Goal: Information Seeking & Learning: Find specific fact

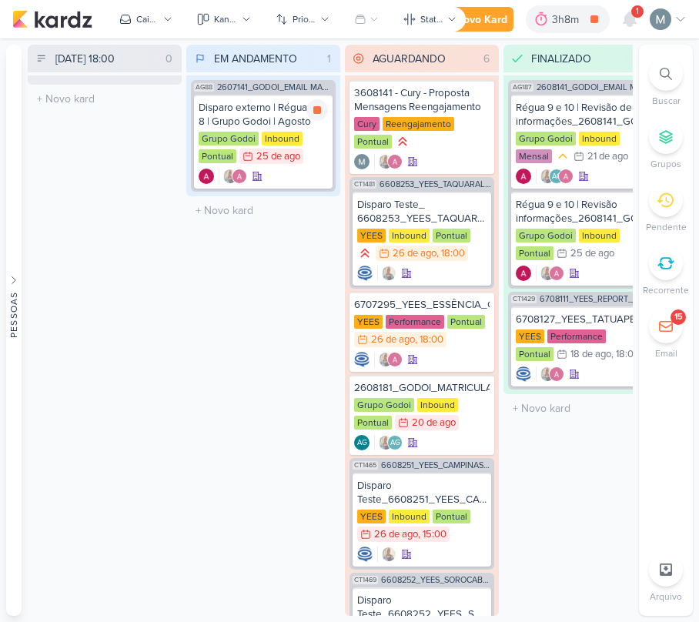
click at [311, 108] on icon at bounding box center [317, 110] width 12 height 12
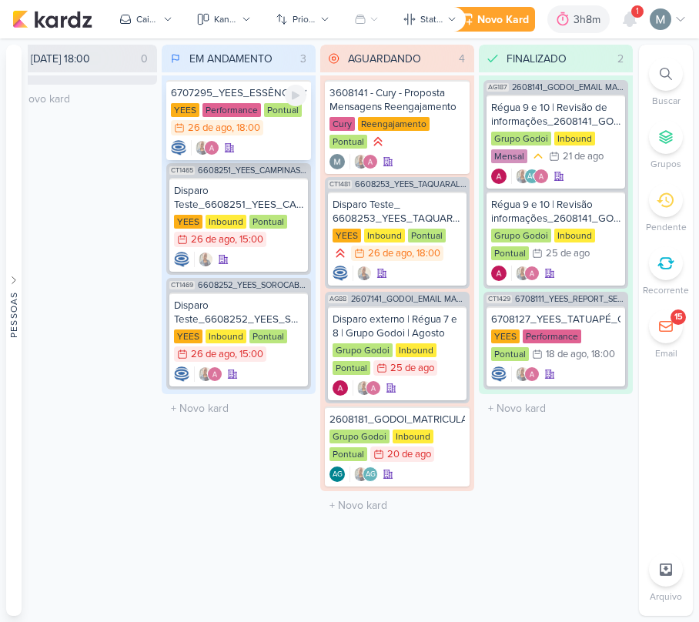
click at [290, 143] on div at bounding box center [238, 147] width 135 height 15
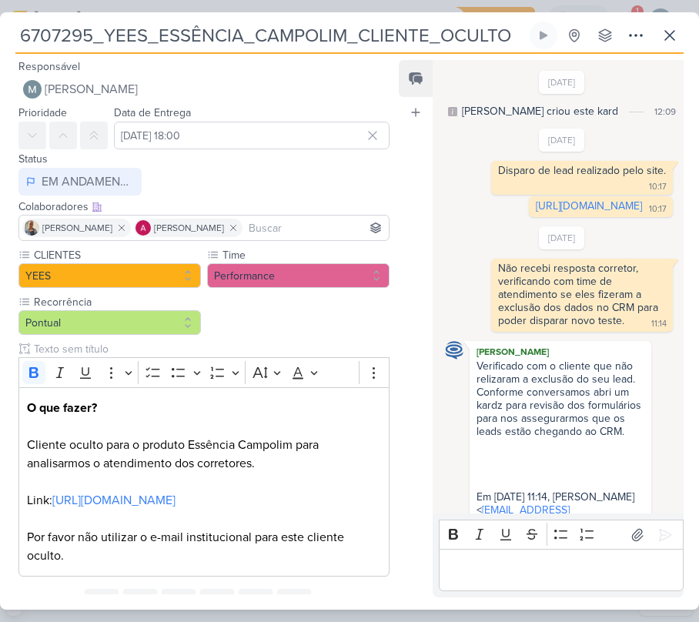
scroll to position [395, 0]
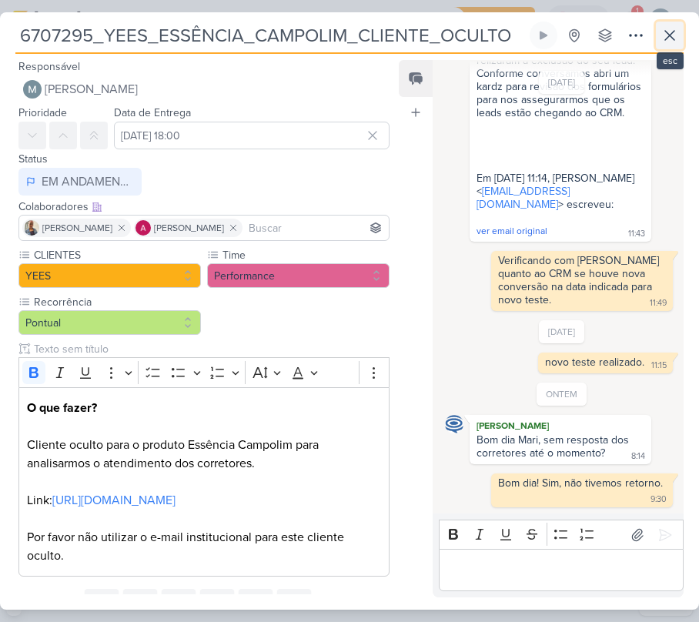
click at [679, 44] on button at bounding box center [670, 36] width 28 height 28
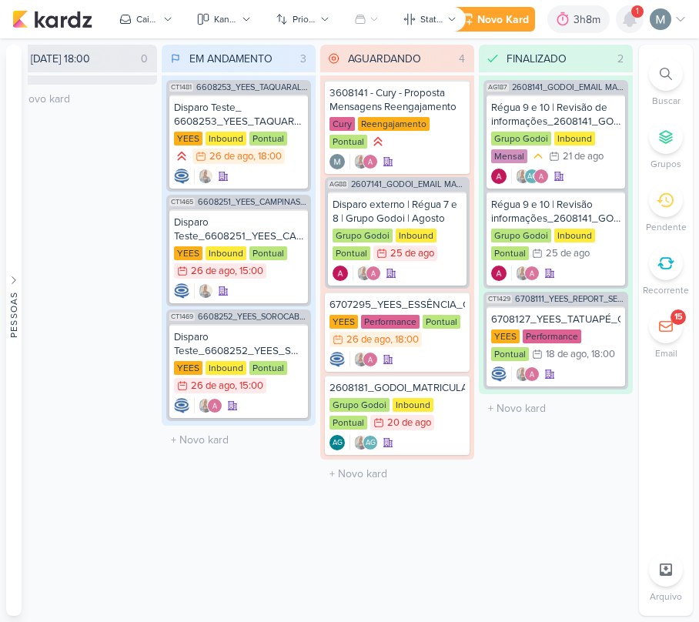
click at [626, 17] on icon at bounding box center [629, 19] width 12 height 14
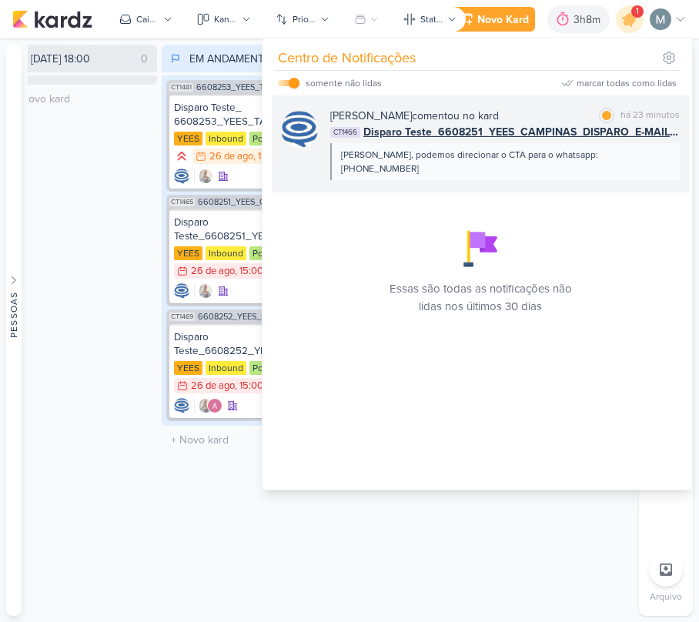
click at [613, 125] on span "Disparo Teste_6608251_YEES_CAMPINAS_DISPARO_E-MAIL MKT" at bounding box center [521, 132] width 316 height 16
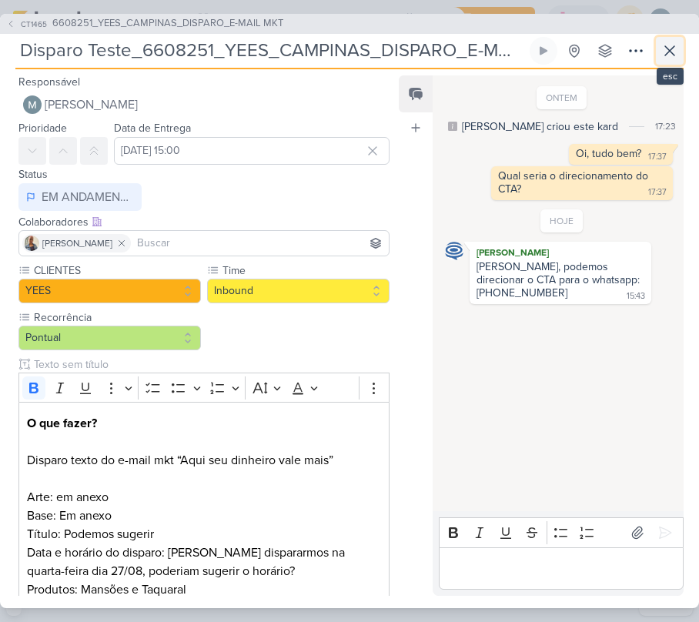
click at [662, 49] on icon at bounding box center [669, 51] width 18 height 18
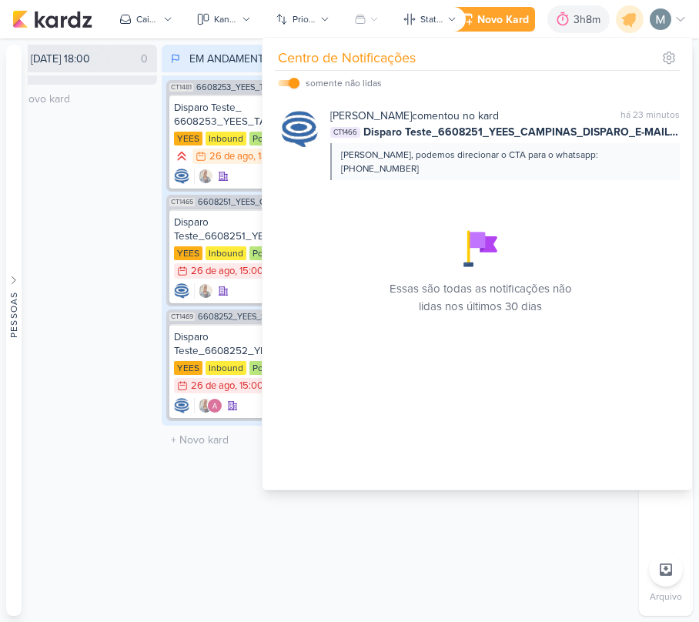
click at [71, 159] on div "[DATE] 18:00 0 Mover Para Esquerda Mover Para Direita [GEOGRAPHIC_DATA] O títul…" at bounding box center [80, 330] width 154 height 571
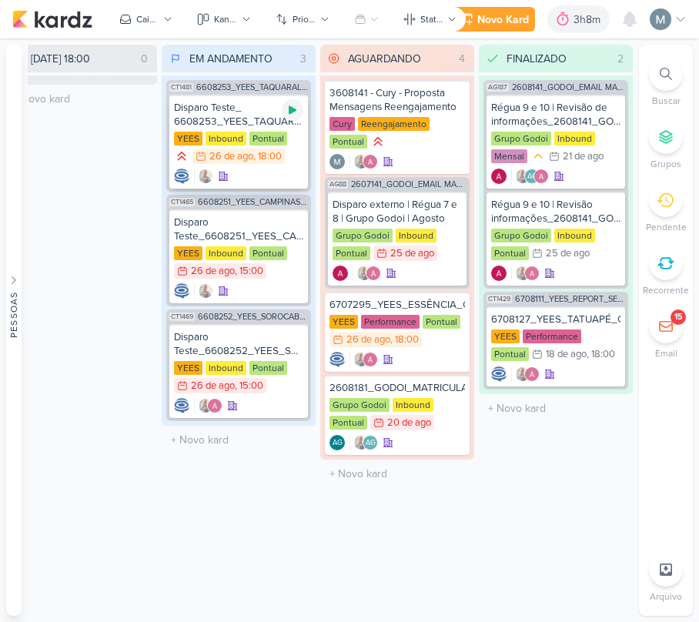
click at [290, 115] on div at bounding box center [293, 110] width 22 height 22
click at [268, 192] on div "CT1481 6608253_YEES_TAQUARAL_DISPARO_E-MAIL_MKT Disparo Teste_ 6608253_YEES_TAQ…" at bounding box center [238, 136] width 145 height 112
click at [268, 179] on div at bounding box center [238, 176] width 129 height 15
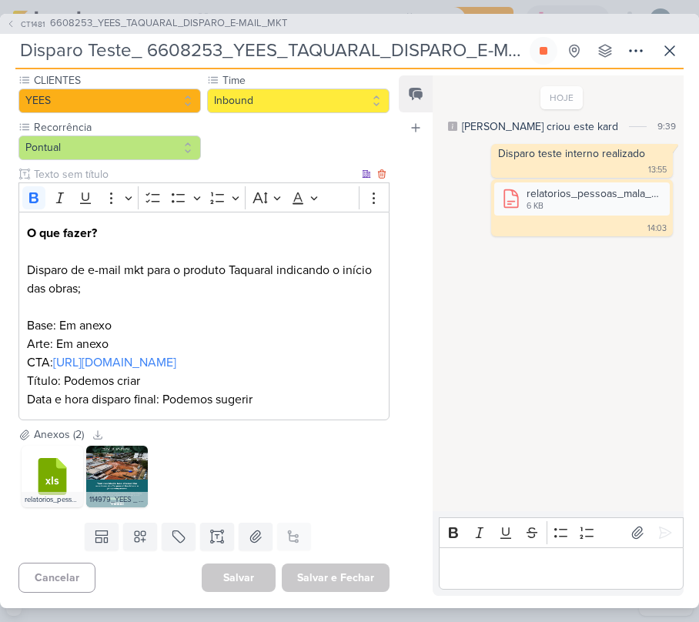
scroll to position [210, 0]
click at [669, 50] on icon at bounding box center [669, 50] width 9 height 9
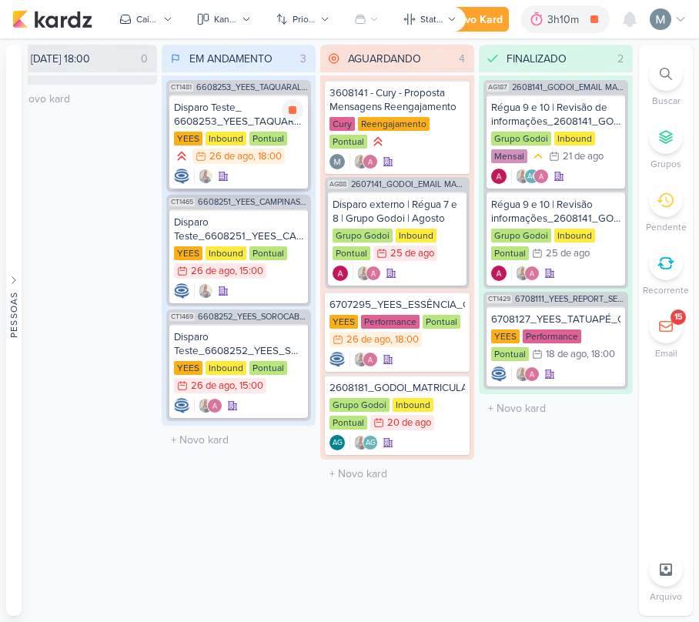
click at [294, 160] on div "YEES Inbound Pontual 26/8 [DATE] 18:00" at bounding box center [238, 149] width 129 height 34
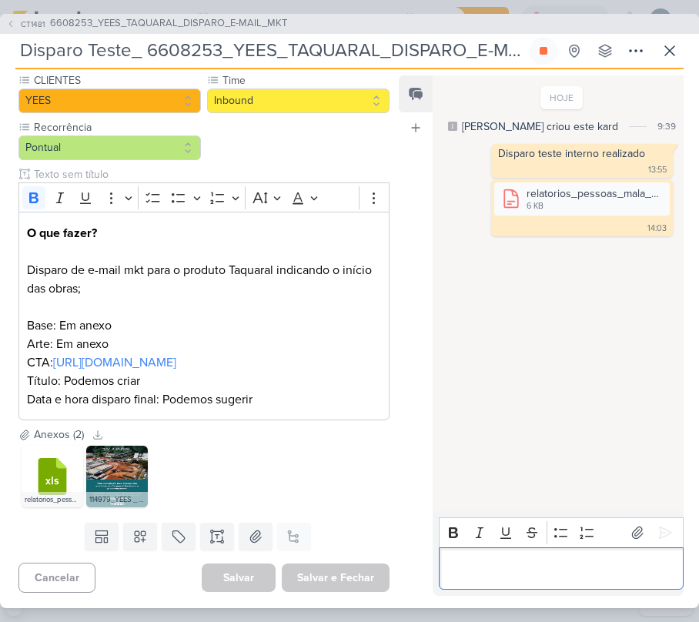
click at [493, 563] on p "Editor editing area: main" at bounding box center [560, 568] width 229 height 18
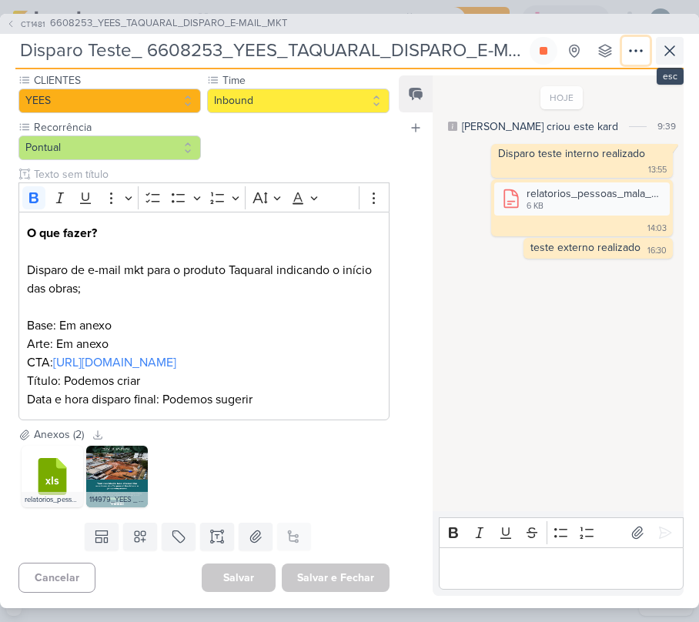
drag, startPoint x: 639, startPoint y: 47, endPoint x: 672, endPoint y: 56, distance: 34.3
click at [663, 53] on div "Disparo Teste_ 6608253_YEES_TAQUARAL_DISPARO_E-MAIL_MKT Criado por [PERSON_NAME…" at bounding box center [349, 53] width 668 height 32
click at [672, 56] on icon at bounding box center [669, 51] width 18 height 18
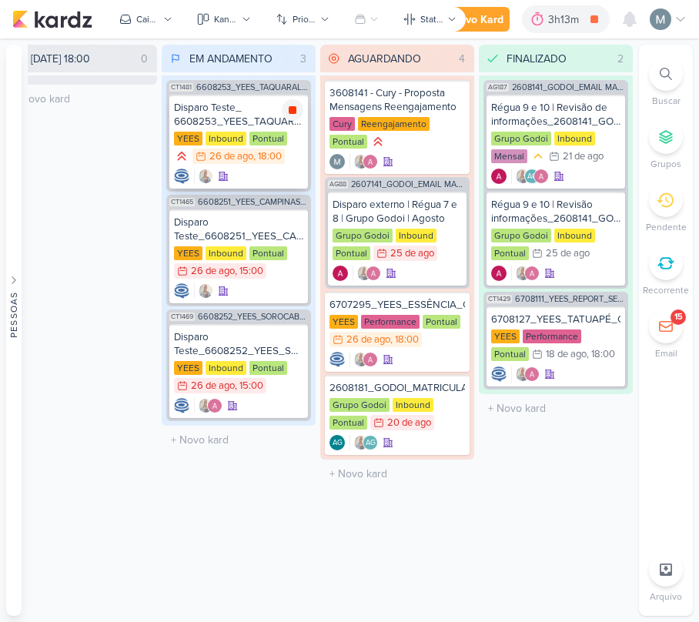
click at [285, 106] on div at bounding box center [293, 110] width 22 height 22
click at [228, 255] on div "Inbound" at bounding box center [225, 253] width 41 height 14
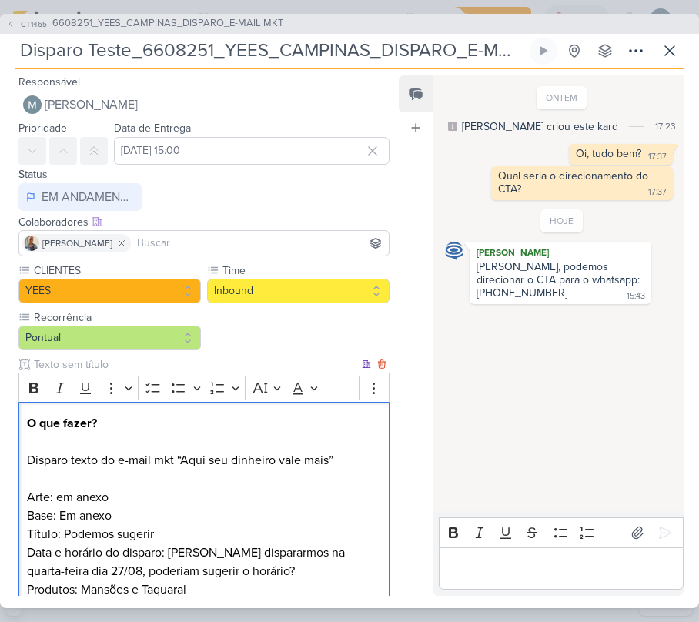
drag, startPoint x: 176, startPoint y: 459, endPoint x: 339, endPoint y: 462, distance: 163.1
click at [339, 462] on p "O que fazer? Disparo texto do e-mail mkt “Aqui seu dinheiro vale mais” Arte: em…" at bounding box center [204, 478] width 354 height 129
copy p "“Aqui seu dinheiro vale mais”"
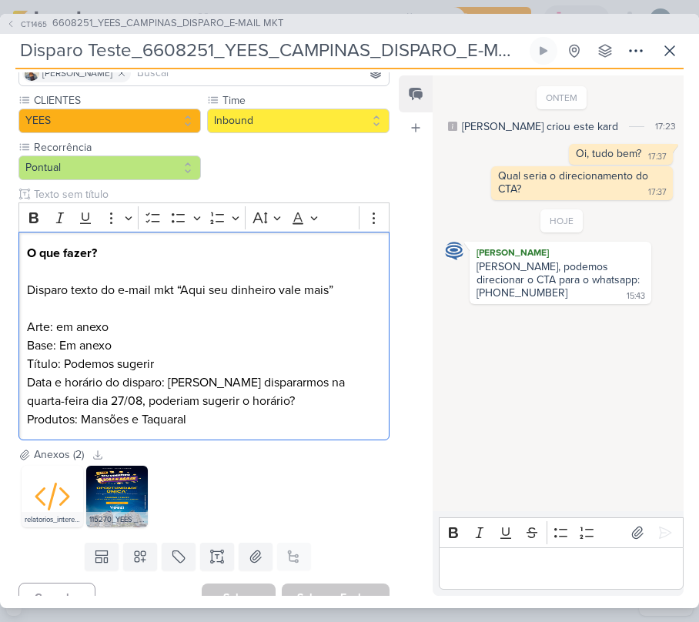
scroll to position [192, 0]
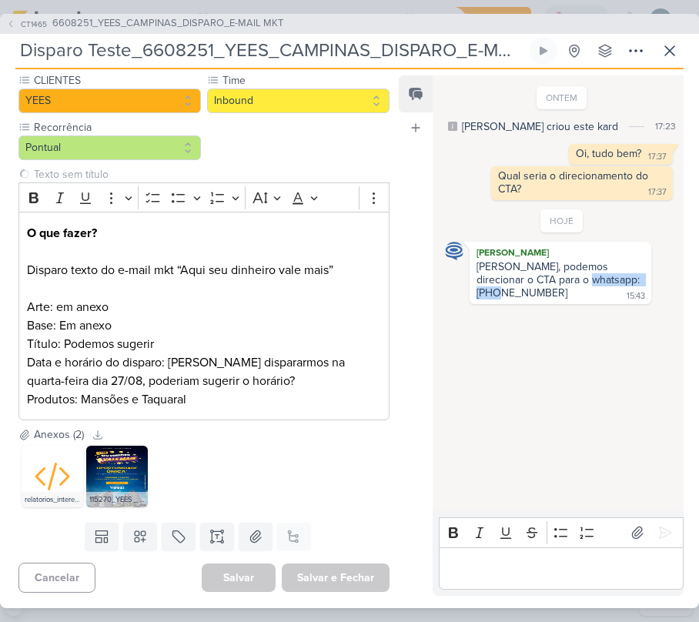
drag, startPoint x: 558, startPoint y: 282, endPoint x: 653, endPoint y: 283, distance: 95.4
click at [653, 283] on div "[PERSON_NAME] [PERSON_NAME], podemos direcionar o CTA para o whatsapp: [PHONE_N…" at bounding box center [562, 273] width 234 height 62
copy div "15 99855-5407"
click at [518, 582] on div "Editor editing area: main" at bounding box center [561, 568] width 245 height 42
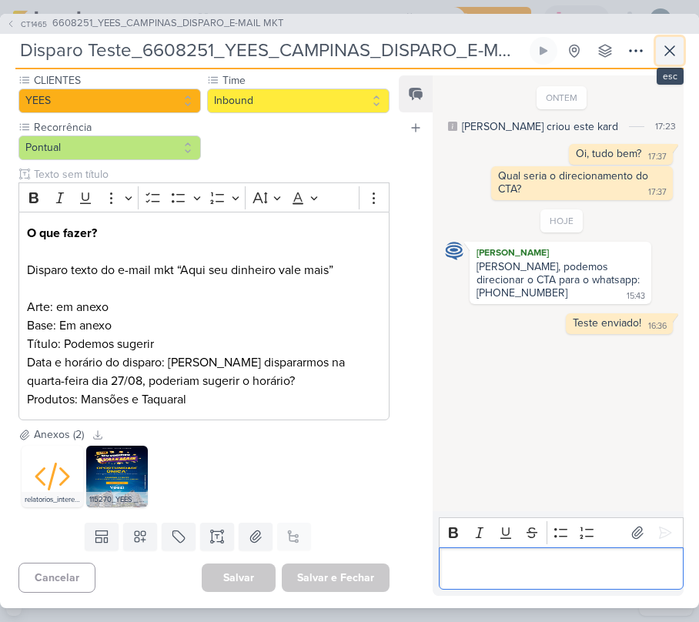
click at [672, 56] on icon at bounding box center [669, 51] width 18 height 18
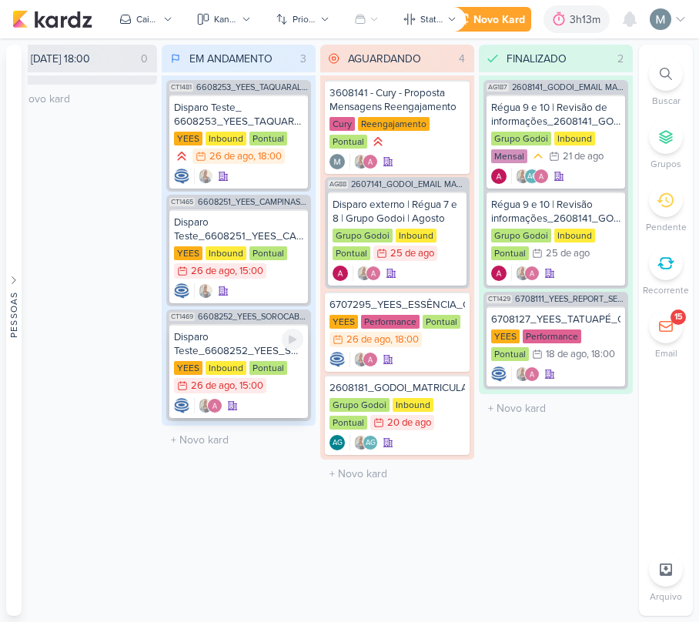
click at [265, 365] on div "Pontual" at bounding box center [268, 368] width 38 height 14
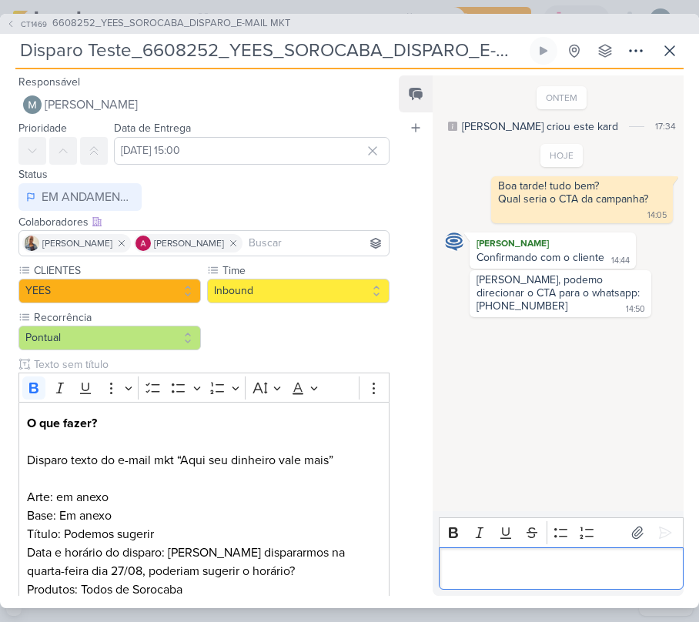
click at [622, 549] on div "Editor editing area: main" at bounding box center [561, 568] width 245 height 42
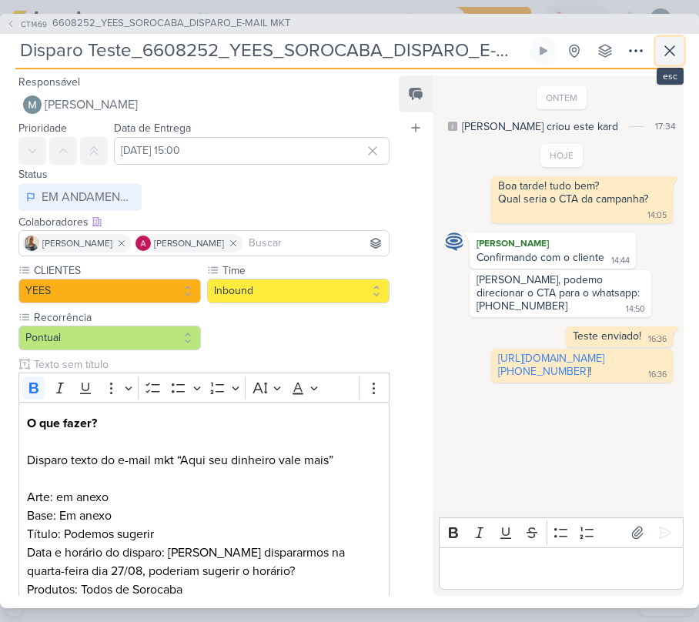
click at [680, 38] on button at bounding box center [670, 51] width 28 height 28
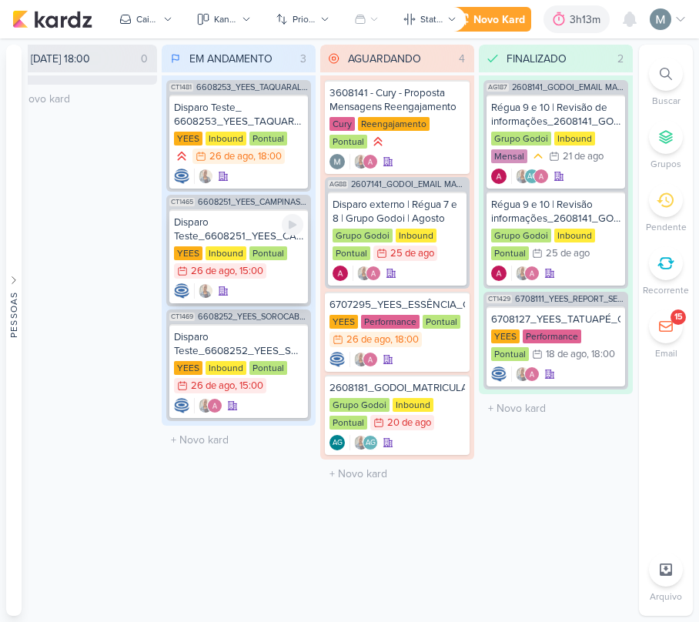
click at [222, 291] on icon at bounding box center [223, 290] width 11 height 11
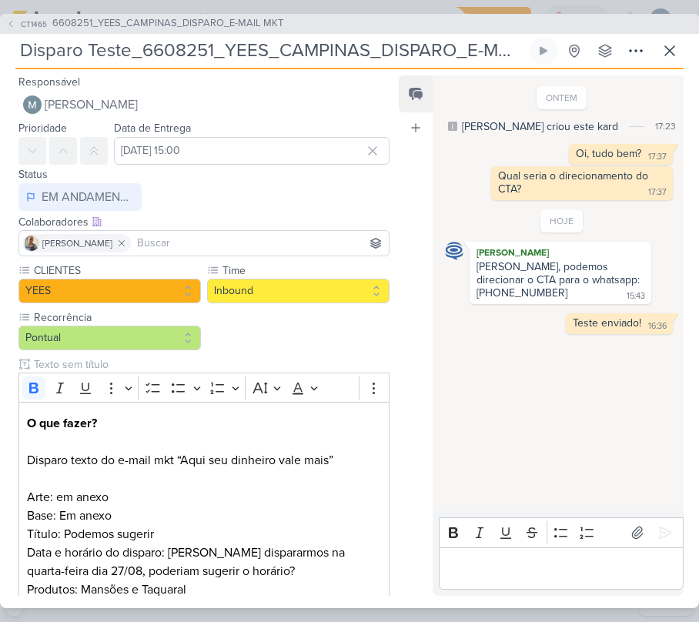
click at [565, 559] on p "Editor editing area: main" at bounding box center [560, 568] width 229 height 18
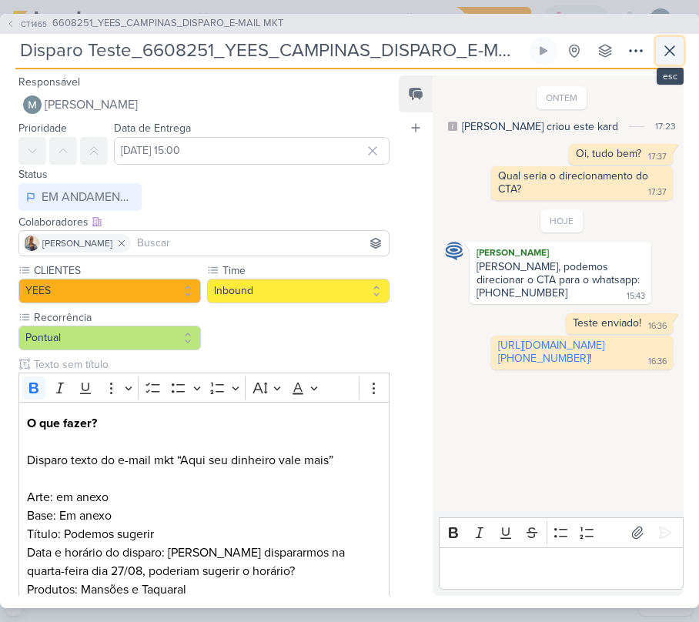
click at [663, 52] on icon at bounding box center [669, 51] width 18 height 18
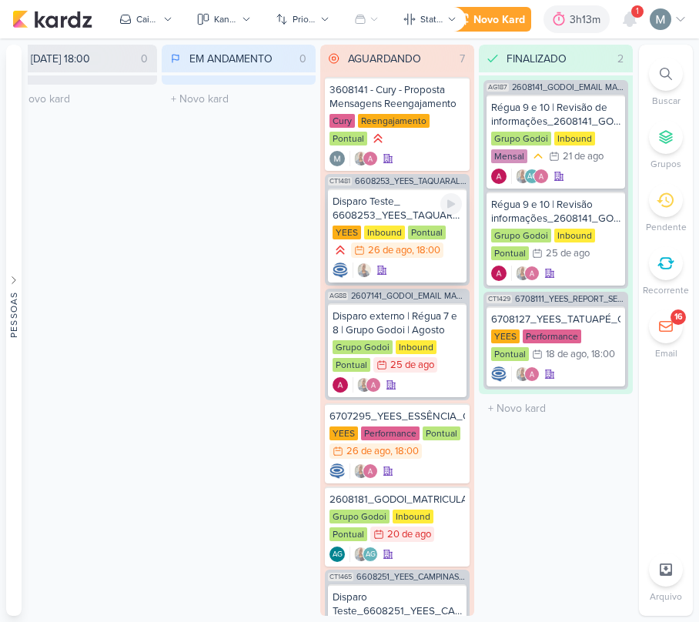
scroll to position [0, 0]
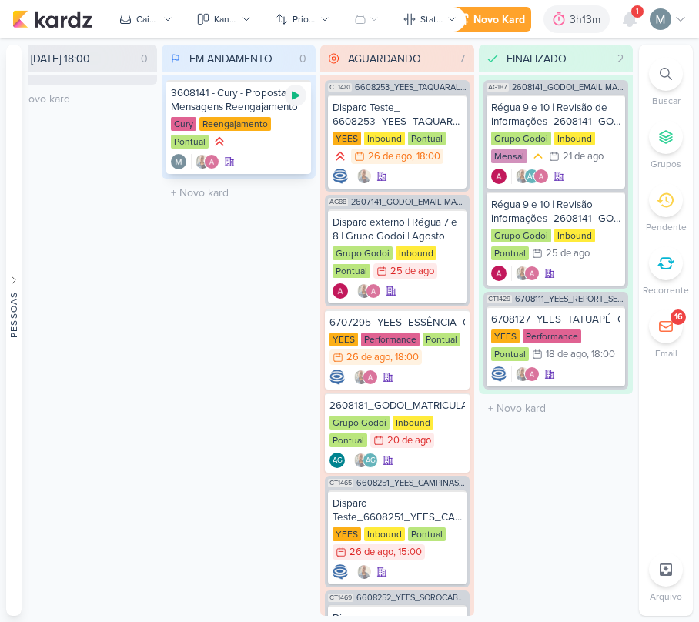
click at [300, 91] on icon at bounding box center [295, 95] width 12 height 12
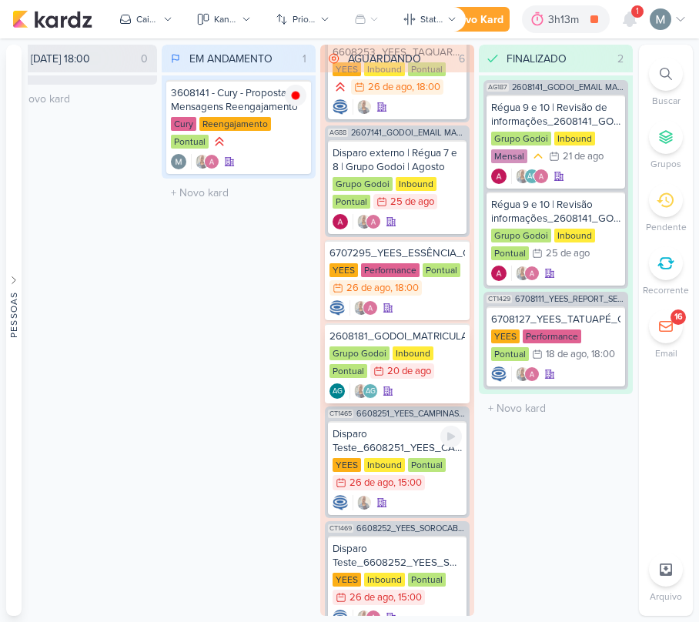
scroll to position [20, 0]
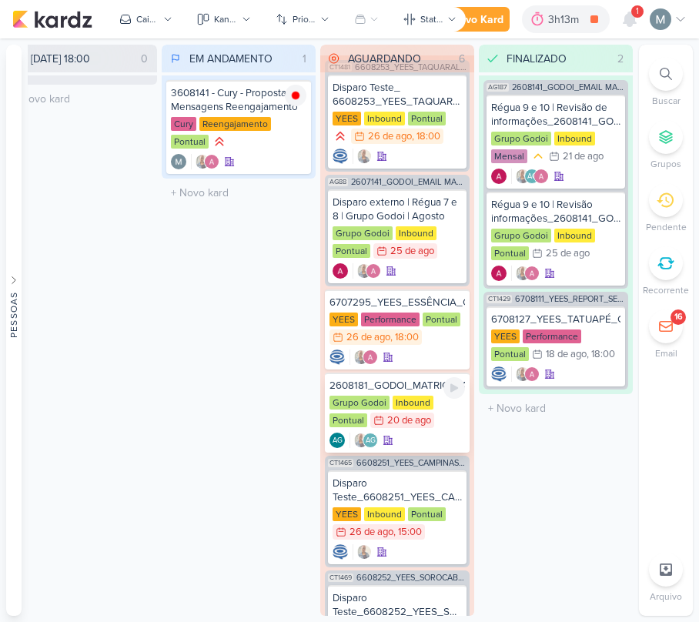
click at [367, 379] on div "2608181_GODOI_MATRICULADOS_AGOSTO" at bounding box center [396, 386] width 135 height 14
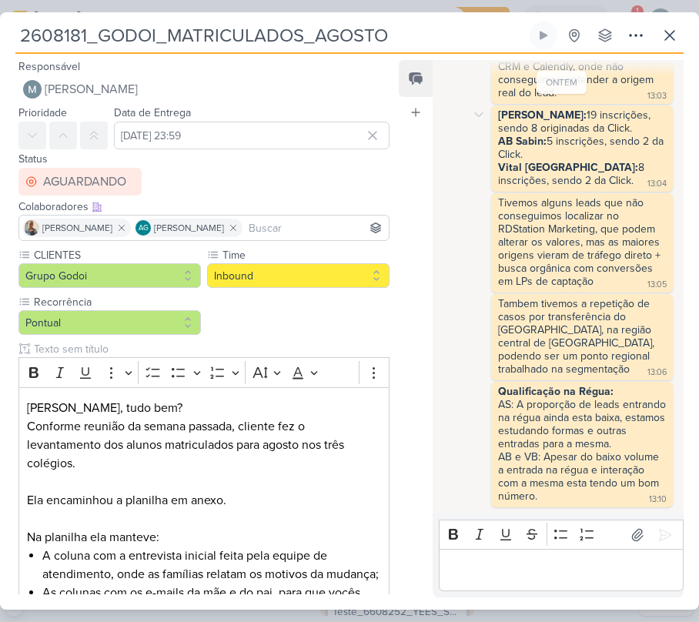
scroll to position [429, 0]
click at [680, 34] on button at bounding box center [670, 36] width 28 height 28
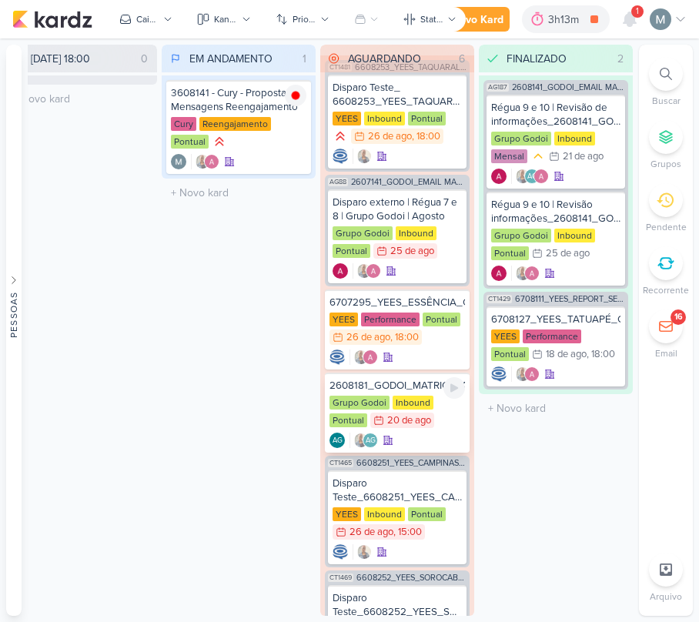
scroll to position [0, 0]
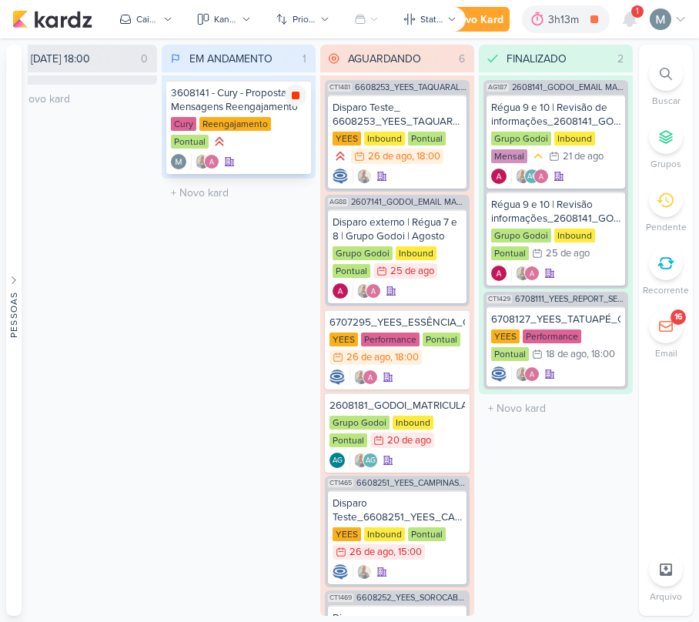
click at [302, 102] on div at bounding box center [296, 96] width 22 height 22
